Goal: Task Accomplishment & Management: Manage account settings

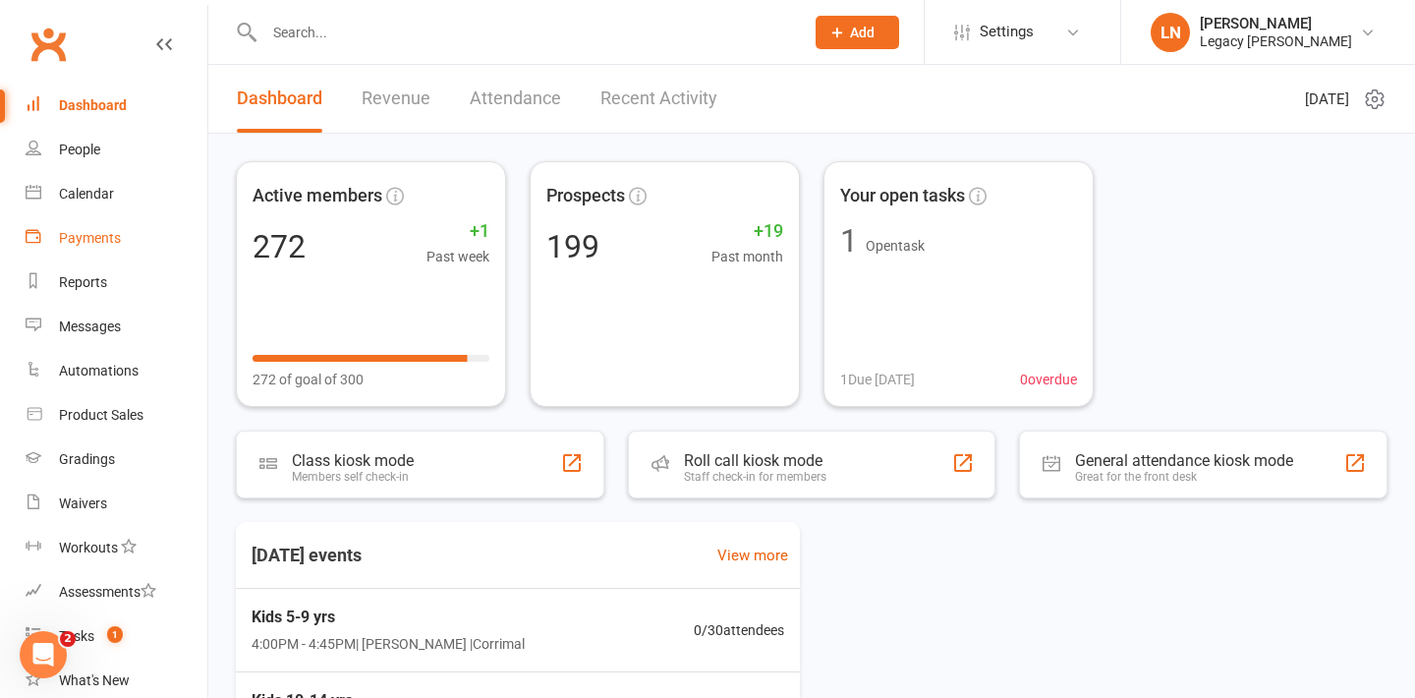
click at [76, 237] on div "Payments" at bounding box center [90, 238] width 62 height 16
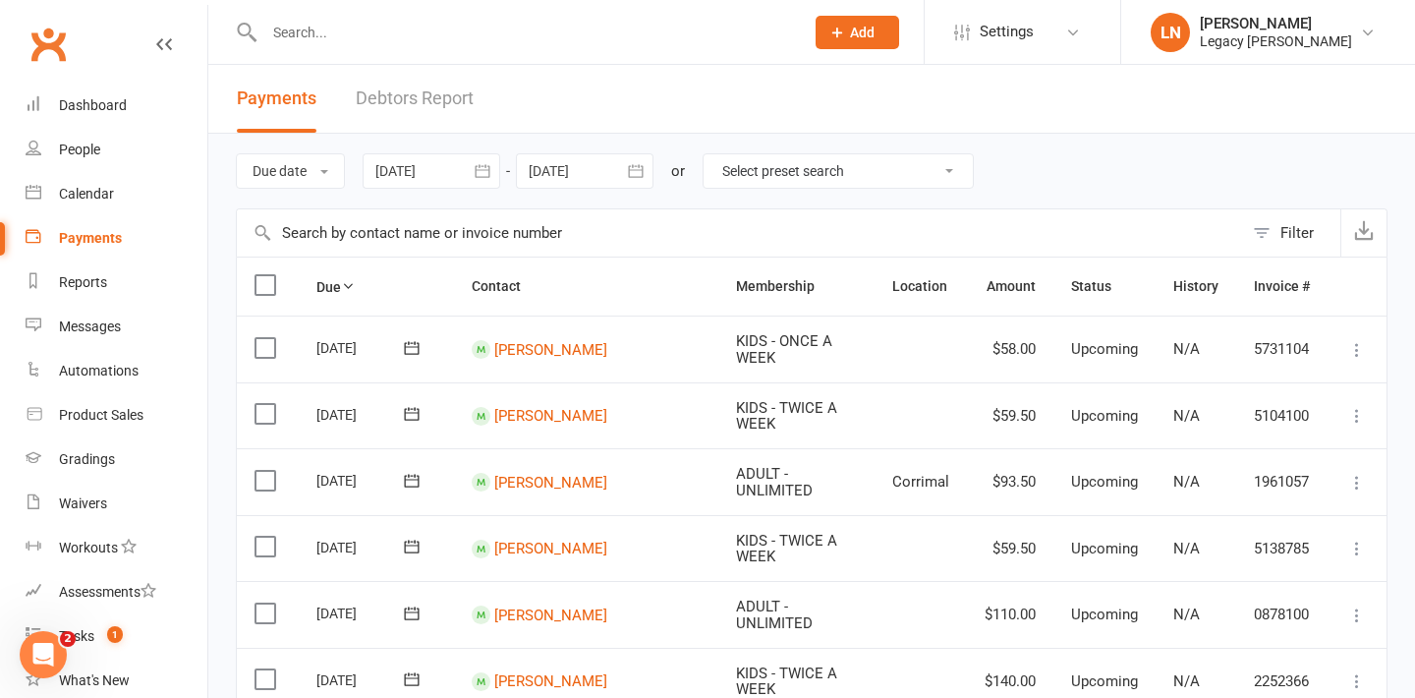
click at [381, 120] on link "Debtors Report" at bounding box center [415, 99] width 118 height 68
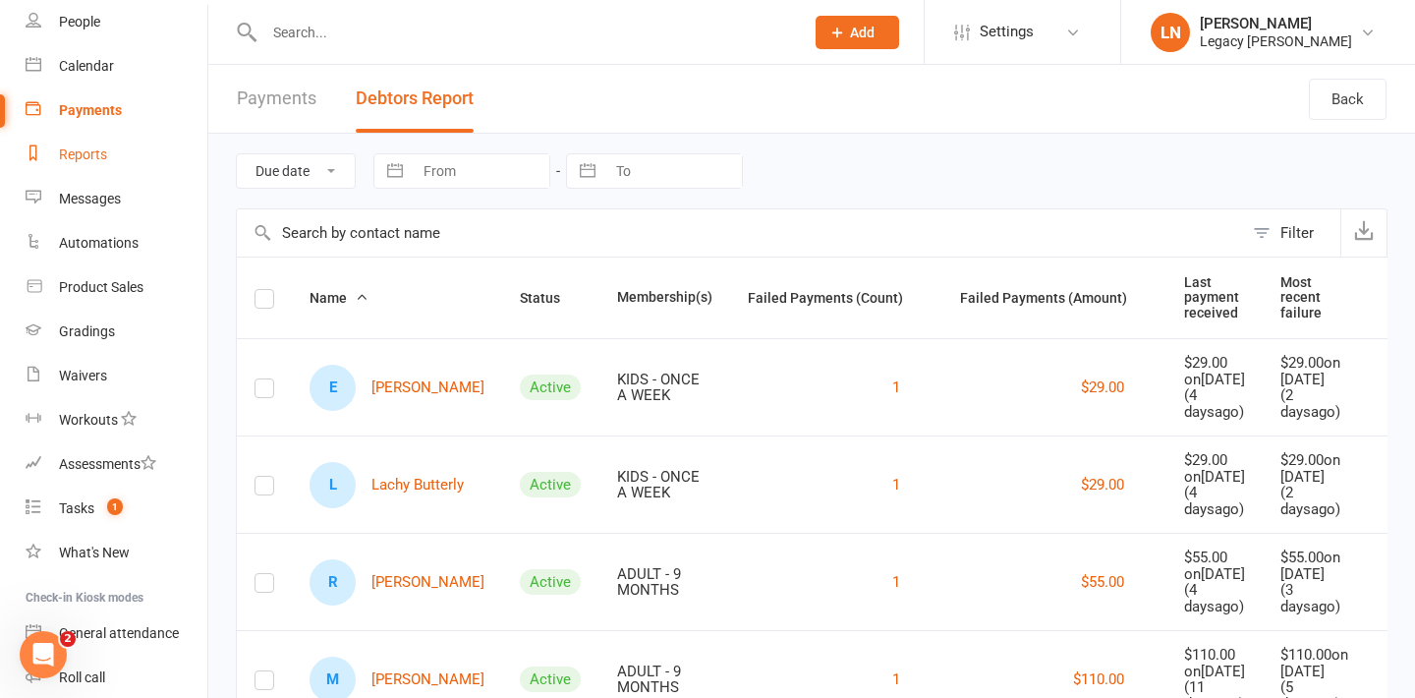
scroll to position [248, 0]
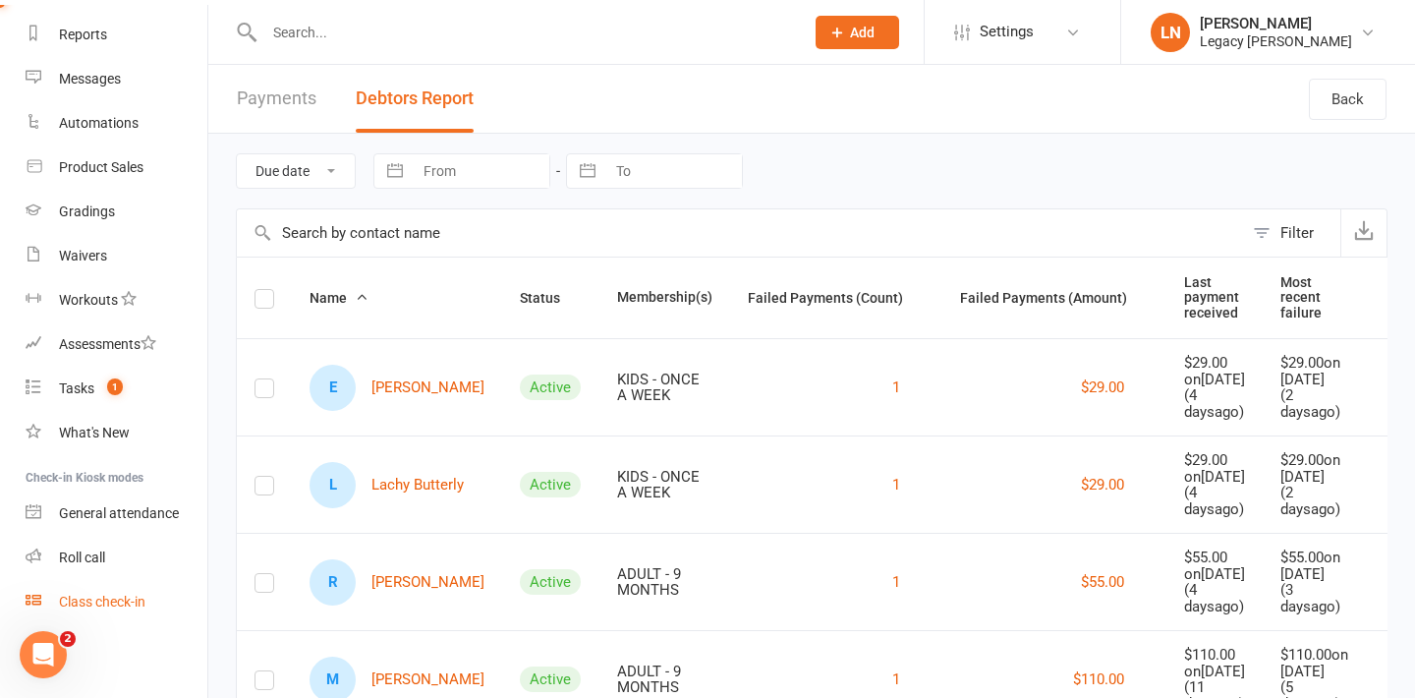
click at [103, 602] on div "Class check-in" at bounding box center [102, 602] width 86 height 16
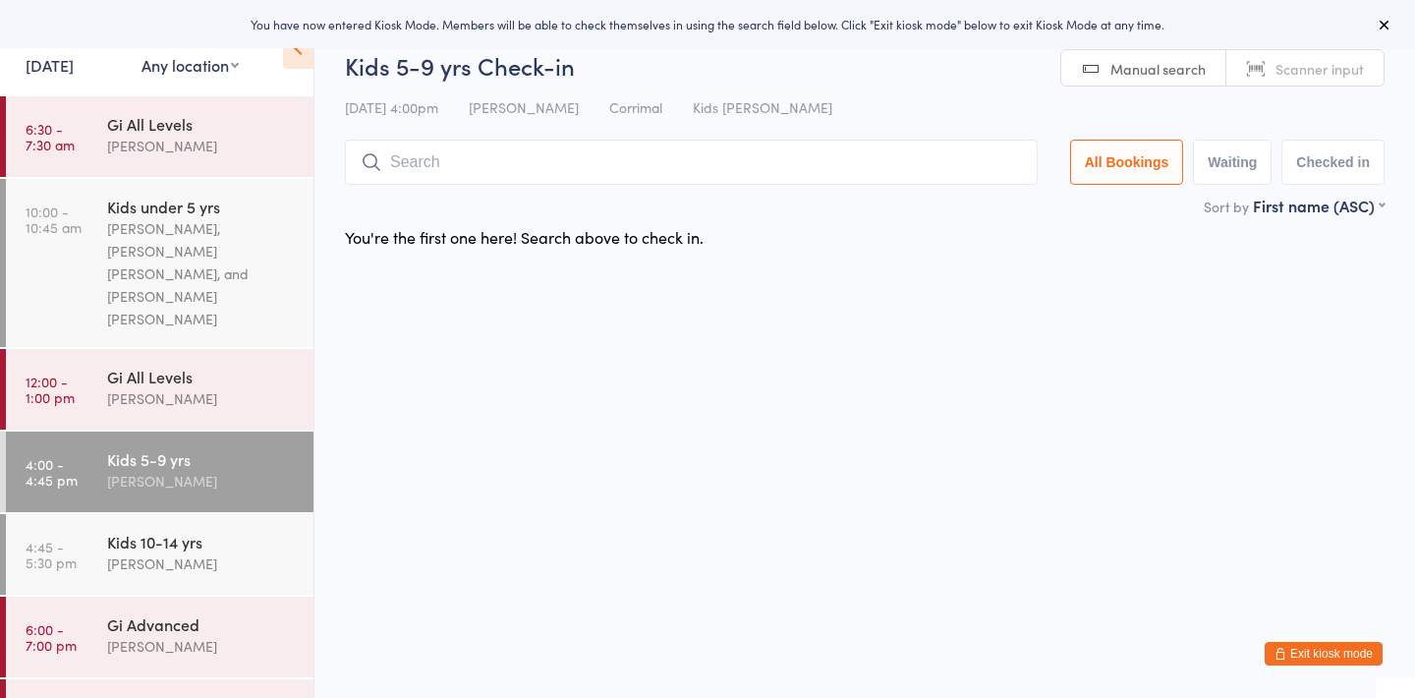
click at [1325, 645] on button "Exit kiosk mode" at bounding box center [1324, 654] width 118 height 24
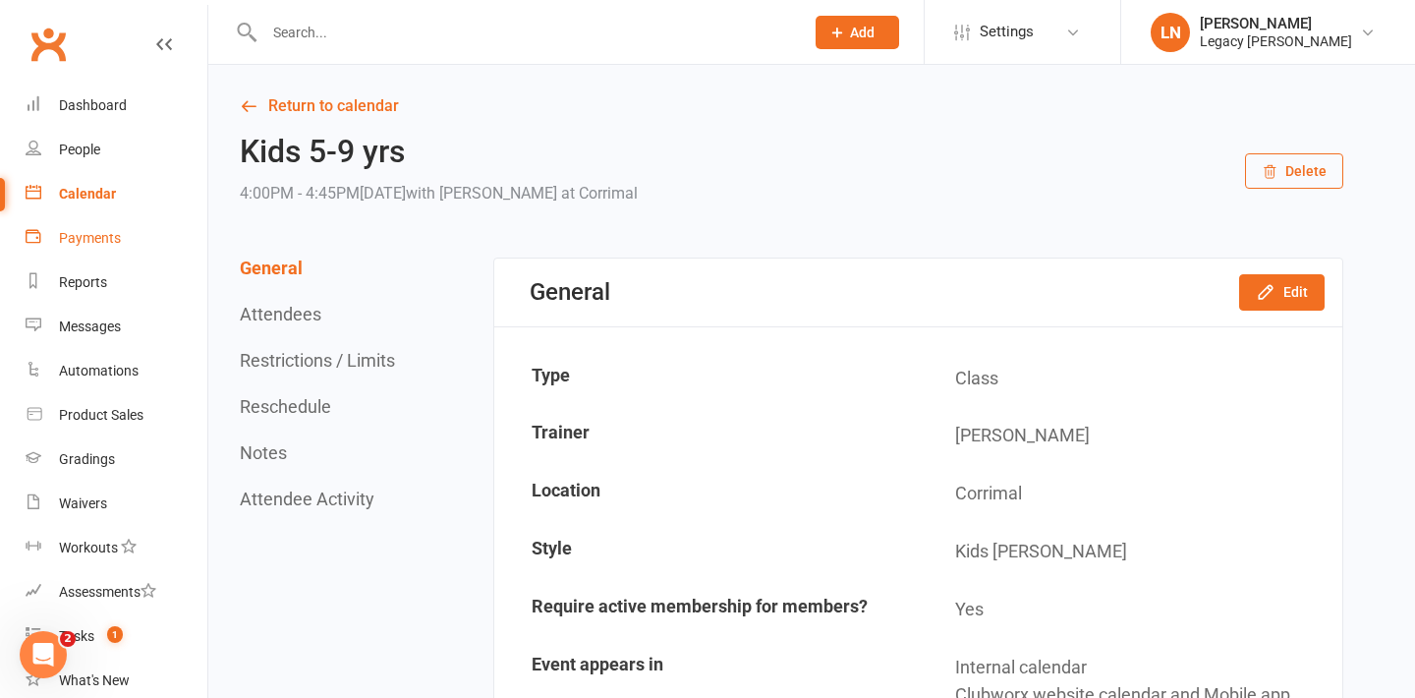
click at [87, 238] on div "Payments" at bounding box center [90, 238] width 62 height 16
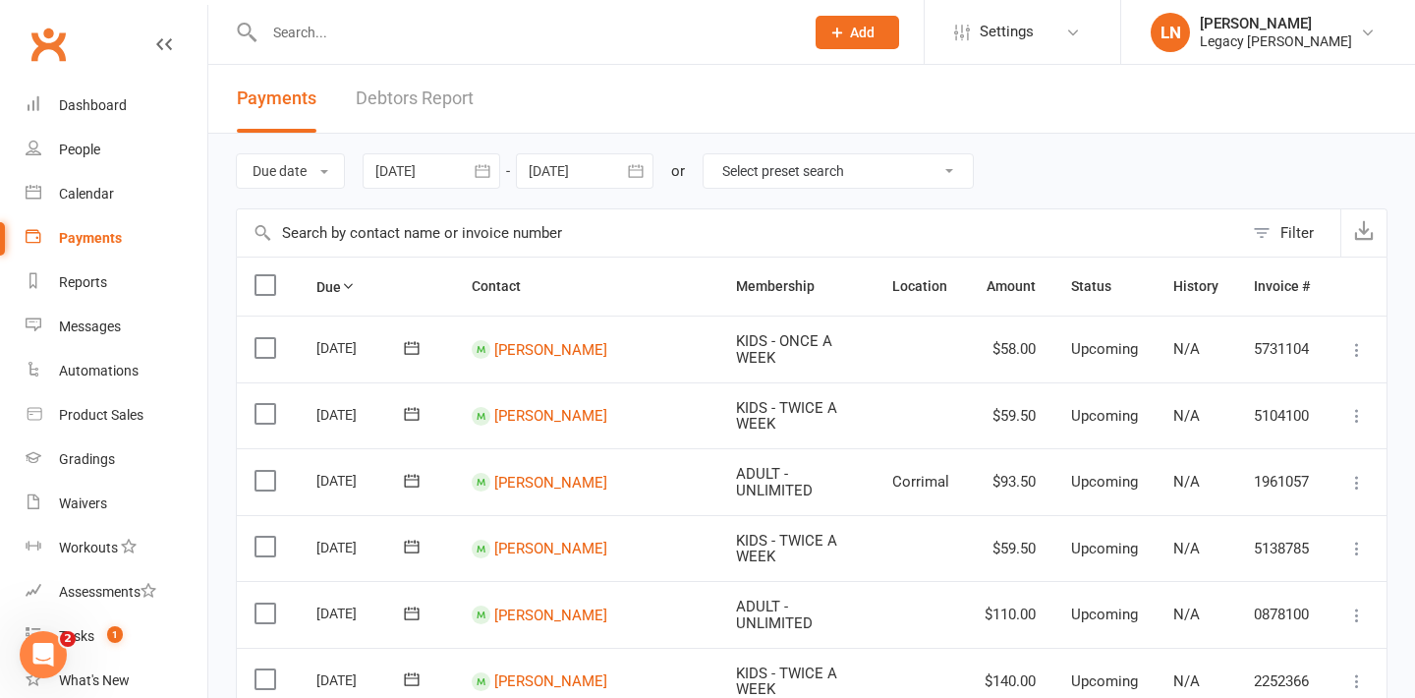
click at [393, 93] on link "Debtors Report" at bounding box center [415, 99] width 118 height 68
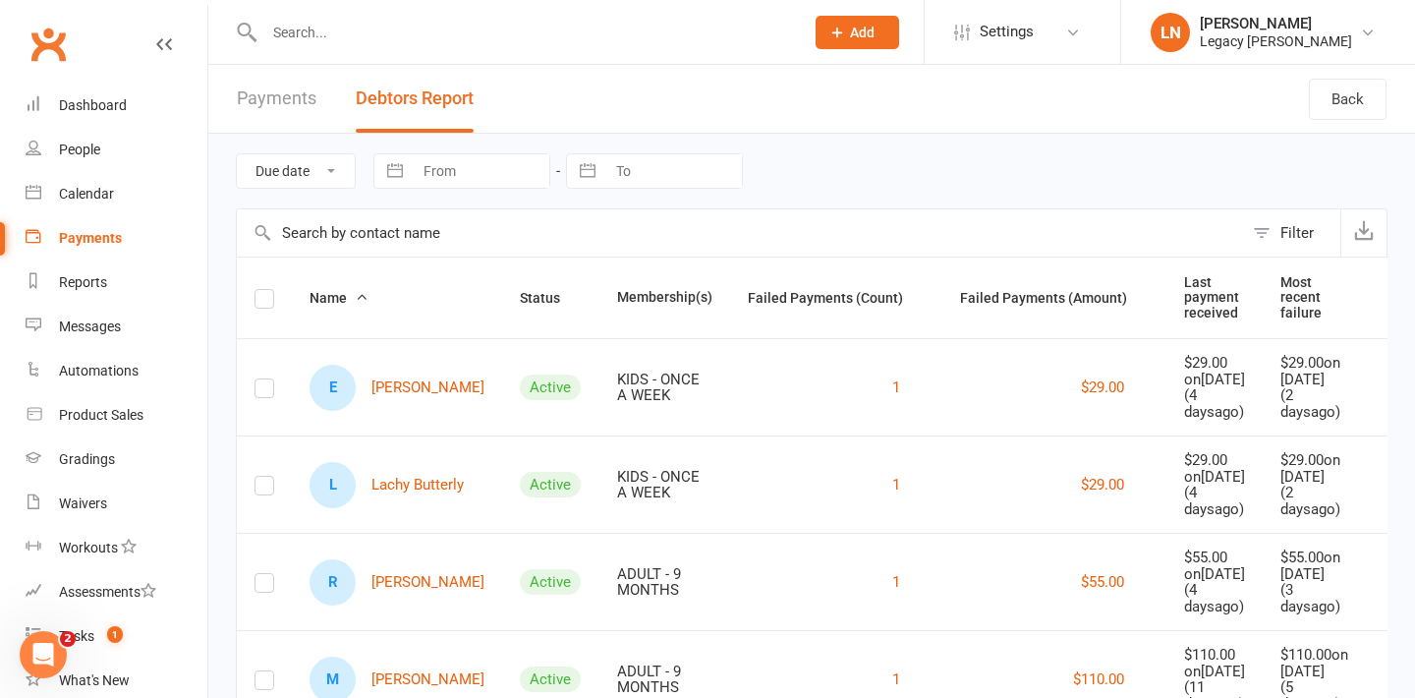
click at [394, 31] on input "text" at bounding box center [524, 33] width 532 height 28
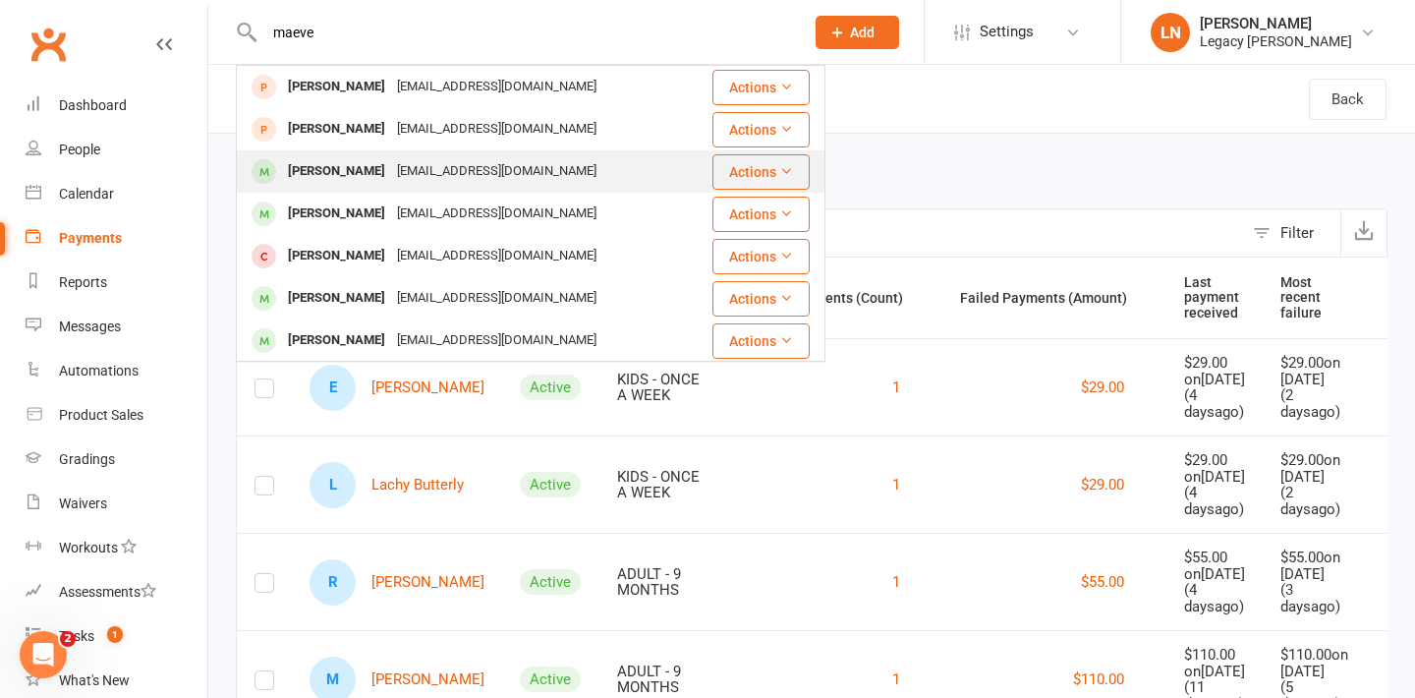
type input "maeve"
click at [361, 165] on div "[PERSON_NAME]" at bounding box center [336, 171] width 109 height 29
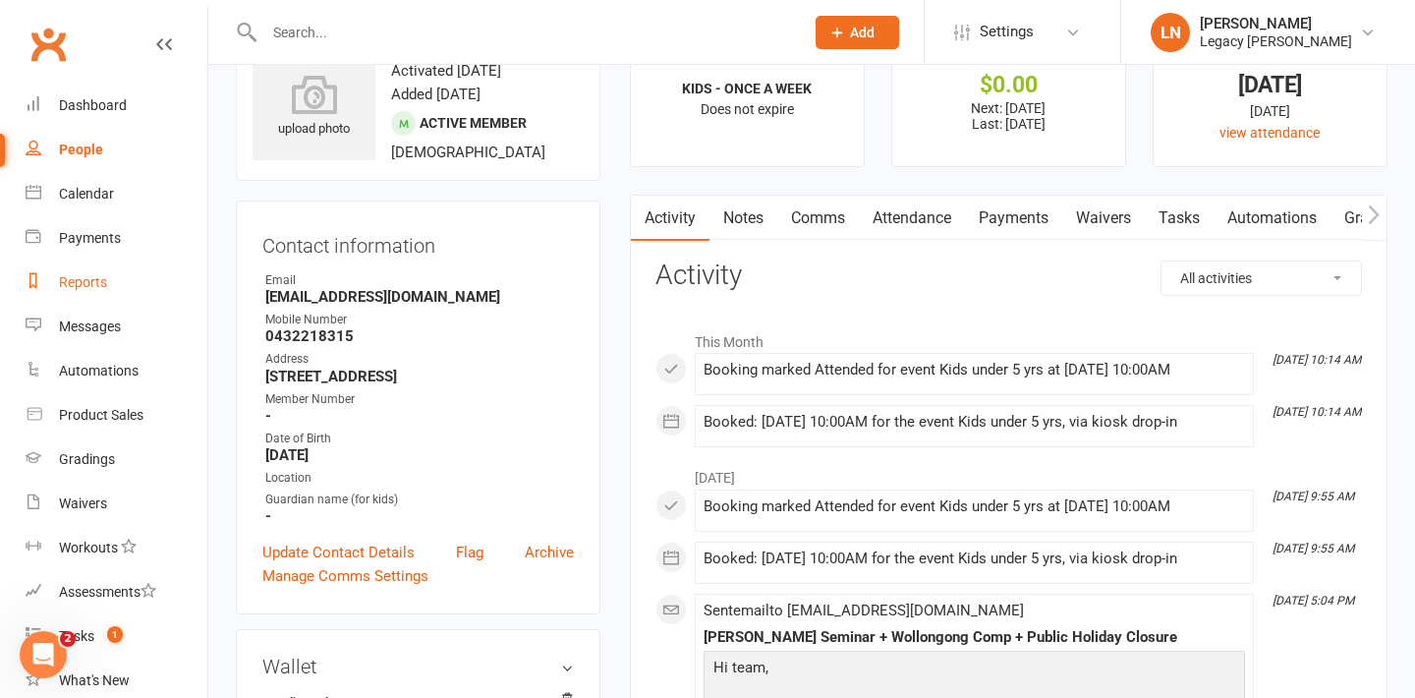
click at [82, 264] on link "Reports" at bounding box center [117, 282] width 182 height 44
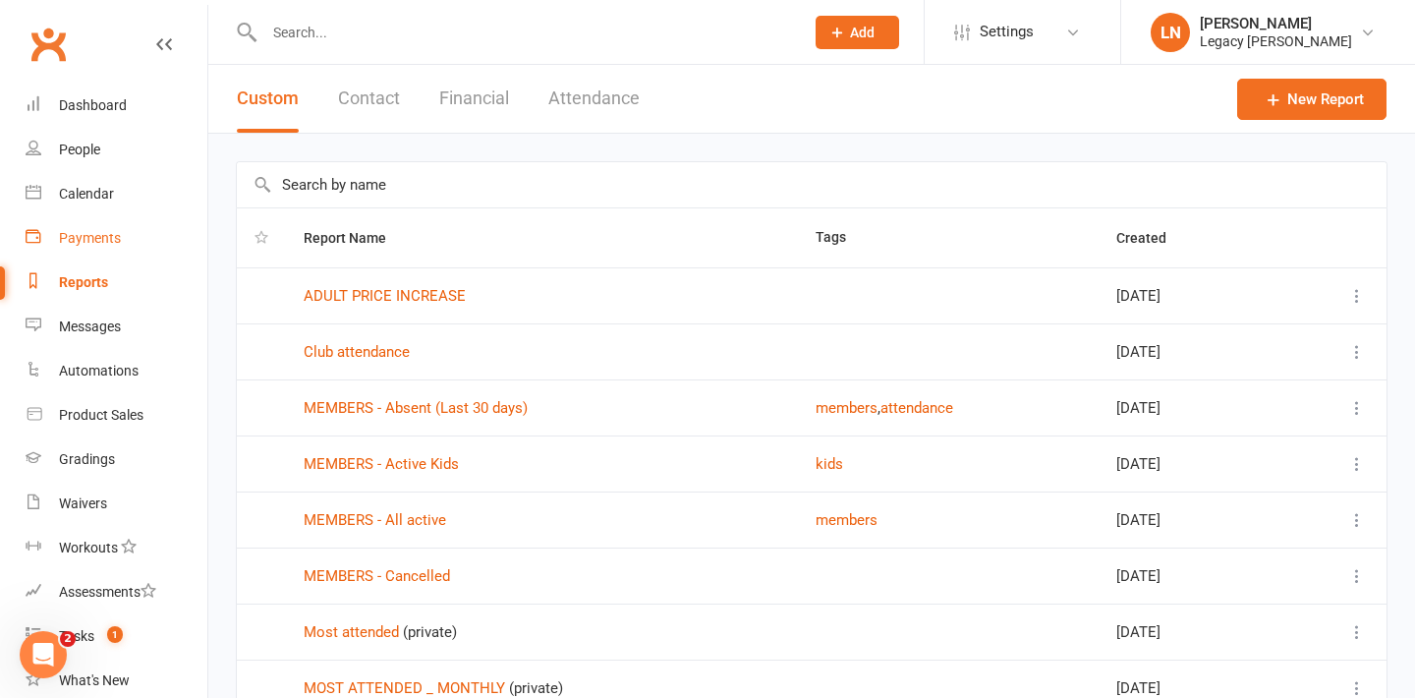
click at [85, 231] on div "Payments" at bounding box center [90, 238] width 62 height 16
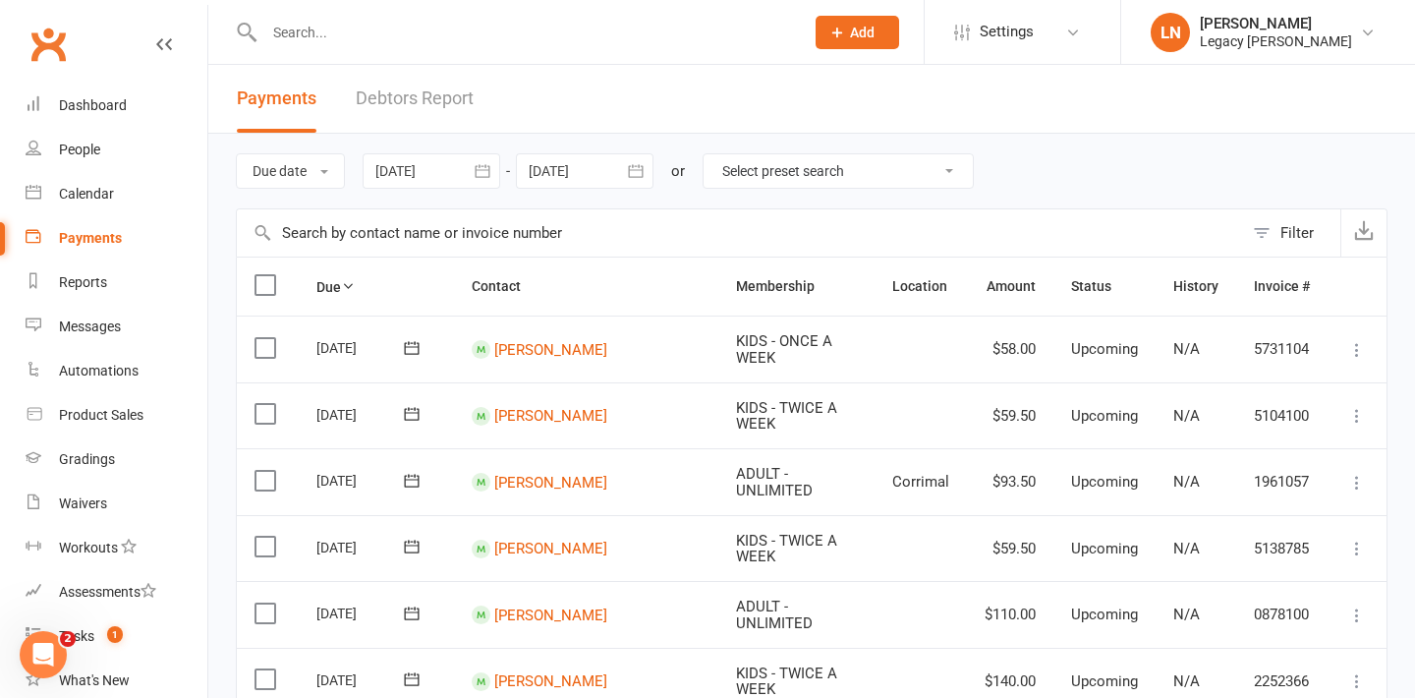
click at [434, 104] on link "Debtors Report" at bounding box center [415, 99] width 118 height 68
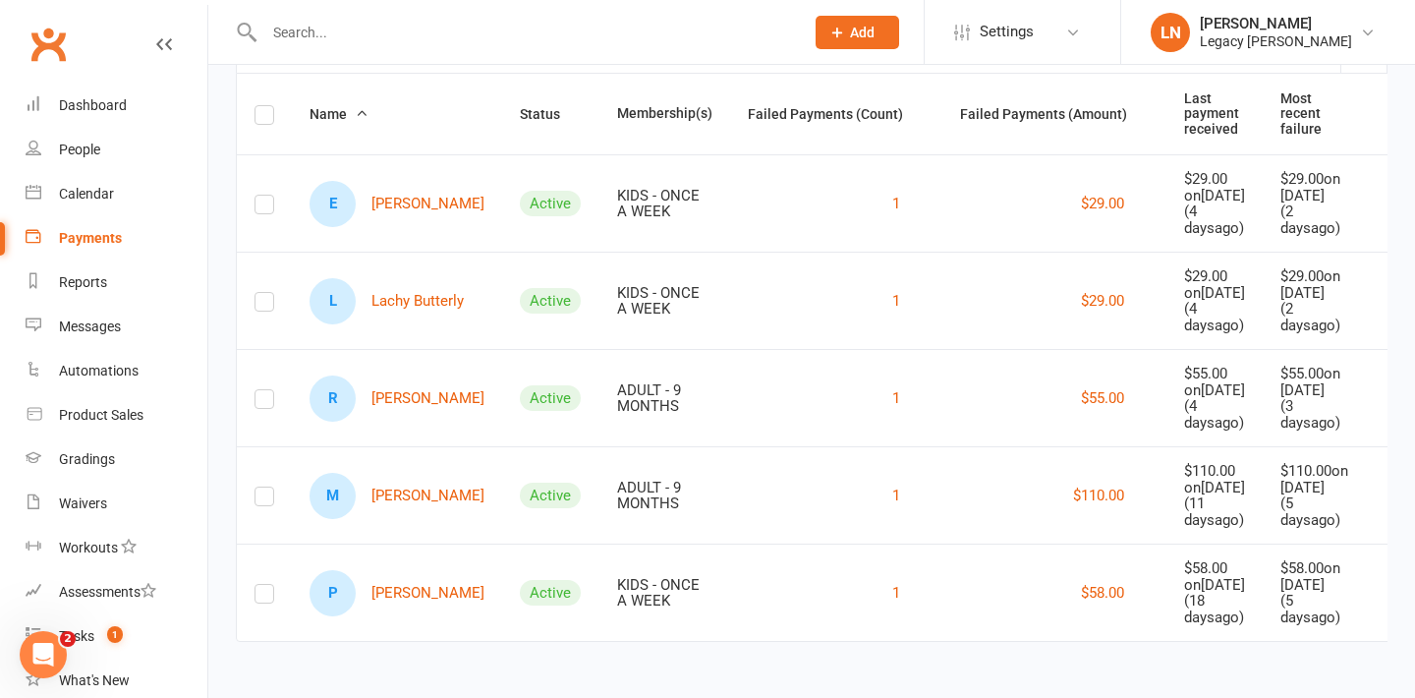
scroll to position [264, 0]
